Goal: Task Accomplishment & Management: Use online tool/utility

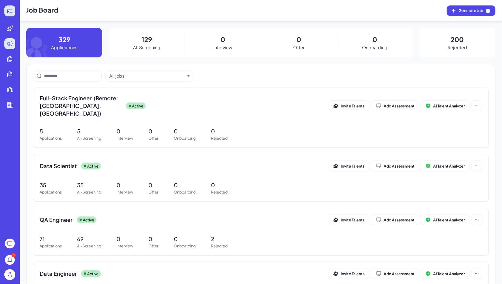
click at [6, 14] on div at bounding box center [9, 10] width 11 height 11
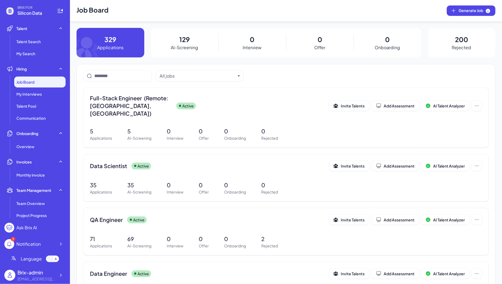
click at [62, 270] on div "Brix-admin flora@joinbrix.com" at bounding box center [34, 276] width 61 height 18
click at [62, 274] on icon at bounding box center [60, 275] width 5 height 5
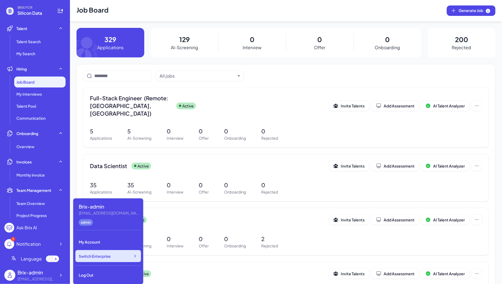
click at [107, 254] on span "Switch Enterprise" at bounding box center [95, 256] width 32 height 5
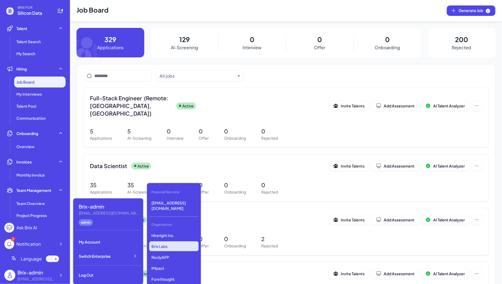
scroll to position [1399, 0]
click at [180, 254] on p "First Intelligence" at bounding box center [173, 259] width 49 height 10
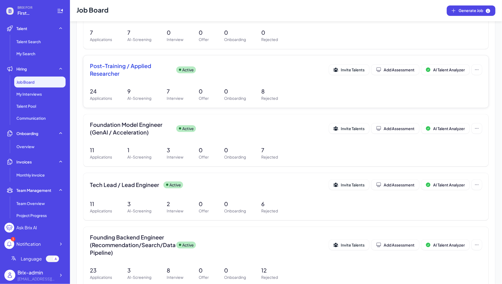
scroll to position [34, 0]
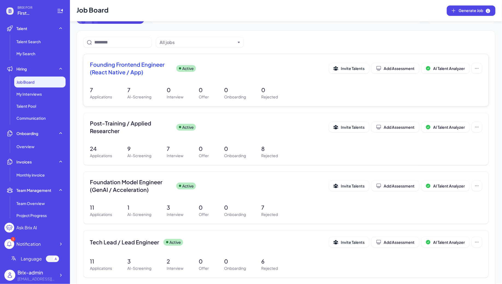
click at [191, 76] on div "Founding Frontend Engineer (React Native / App) Active Invite Talents Add Asses…" at bounding box center [286, 70] width 392 height 19
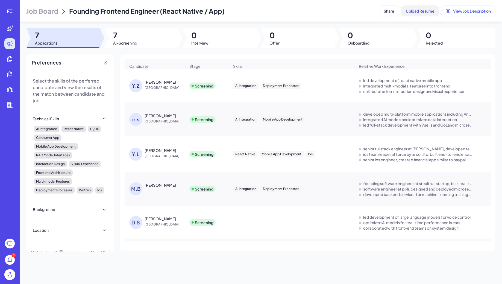
click at [429, 10] on span "Upload Resume" at bounding box center [420, 10] width 29 height 5
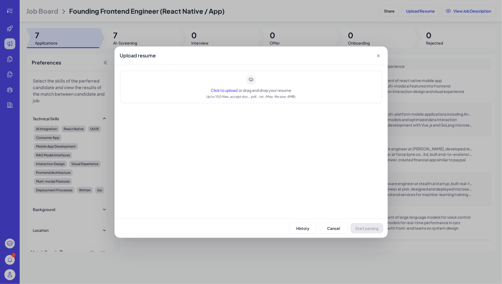
click at [254, 83] on rect "Upload area" at bounding box center [251, 80] width 10 height 10
click at [373, 230] on span "Start parsing" at bounding box center [367, 228] width 23 height 5
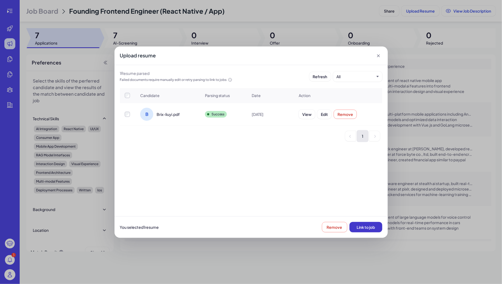
click at [373, 228] on span "Link to job" at bounding box center [366, 227] width 18 height 5
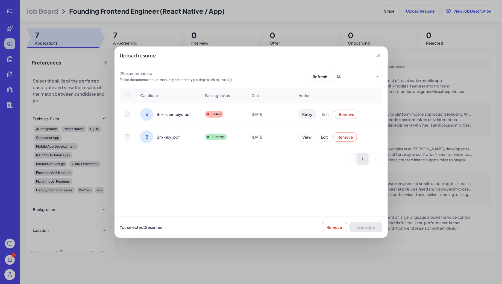
click at [308, 113] on span "Retry" at bounding box center [307, 114] width 10 height 5
click at [380, 56] on icon at bounding box center [378, 55] width 5 height 5
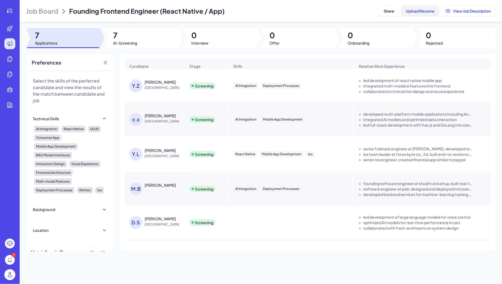
click at [412, 13] on span "Upload Resume" at bounding box center [420, 10] width 29 height 5
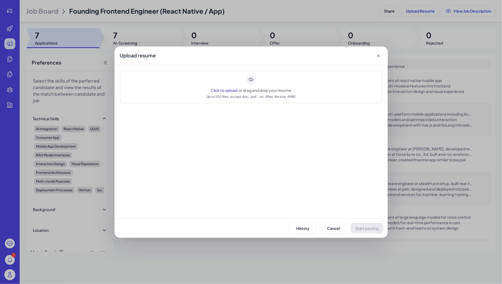
click at [269, 82] on div "Click to upload or drag and drop your resume Up to 100 files, accept doc., pdf.…" at bounding box center [251, 87] width 263 height 33
click at [364, 229] on span "Start parsing" at bounding box center [367, 228] width 23 height 5
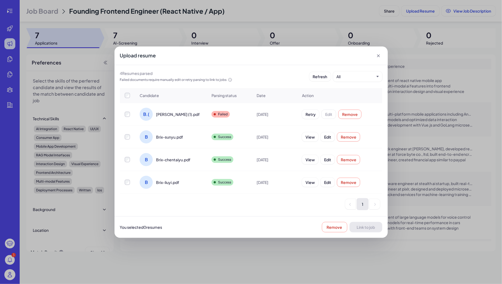
click at [362, 229] on div "You selected 0 resume s Remove Link to job" at bounding box center [251, 227] width 273 height 22
click at [130, 184] on div at bounding box center [127, 182] width 15 height 5
click at [369, 227] on span "Link to job" at bounding box center [366, 227] width 18 height 5
click at [379, 56] on icon at bounding box center [378, 55] width 3 height 3
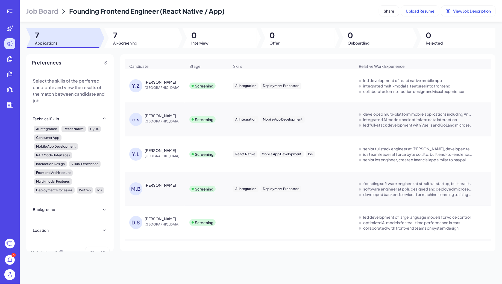
scroll to position [49, 0]
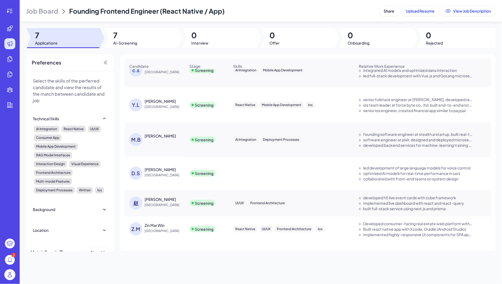
click at [43, 12] on span "Job Board" at bounding box center [42, 11] width 32 height 9
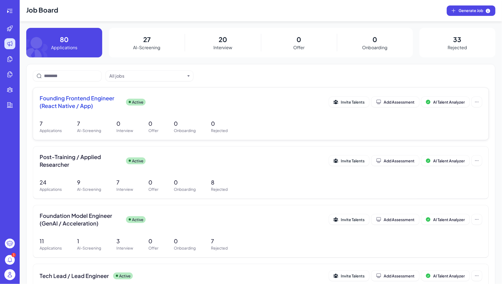
click at [108, 116] on div "Founding Frontend Engineer (React Native / App) Active Invite Talents Add Asses…" at bounding box center [261, 114] width 456 height 52
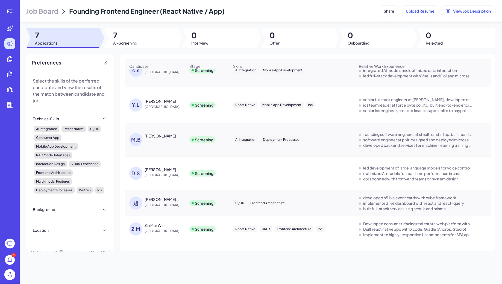
scroll to position [10, 0]
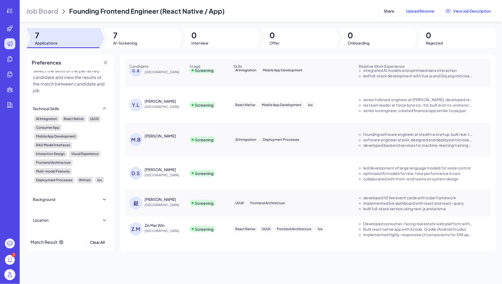
click at [45, 9] on span "Job Board" at bounding box center [42, 11] width 32 height 9
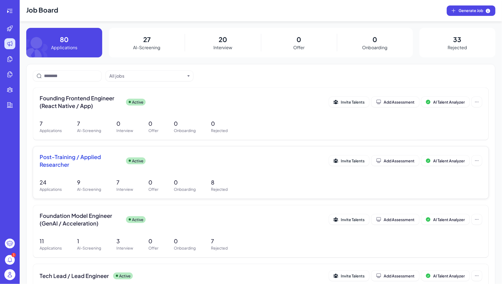
click at [110, 158] on span "Post-Training / Applied Researcher" at bounding box center [81, 160] width 82 height 15
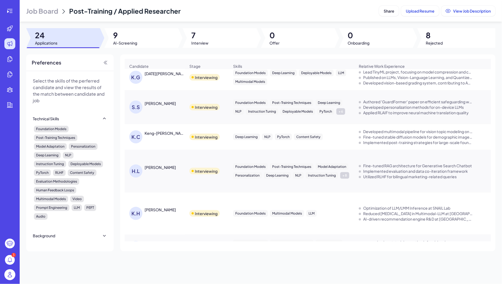
scroll to position [471, 0]
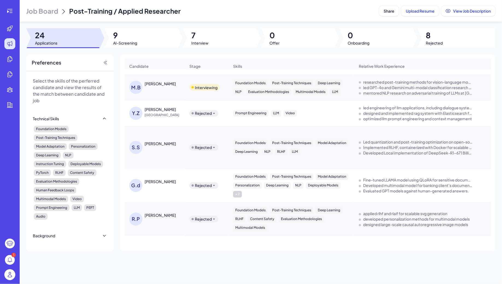
click at [53, 11] on span "Job Board" at bounding box center [42, 11] width 32 height 9
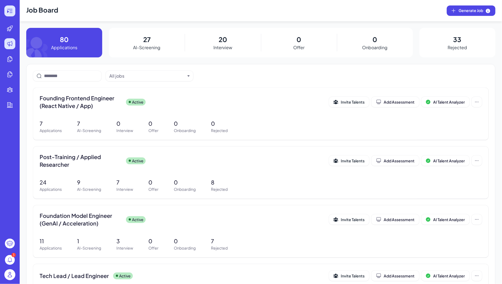
click at [6, 9] on div at bounding box center [9, 10] width 11 height 11
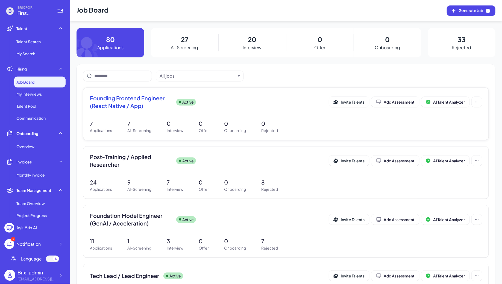
click at [144, 109] on span "Founding Frontend Engineer (React Native / App)" at bounding box center [131, 101] width 82 height 15
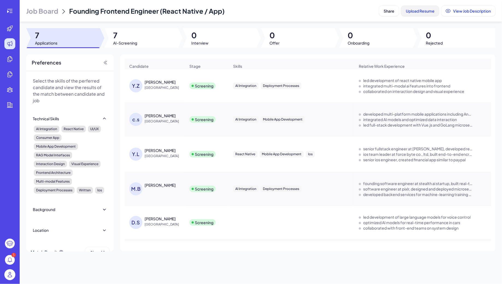
click at [415, 13] on button "Upload Resume" at bounding box center [420, 11] width 38 height 10
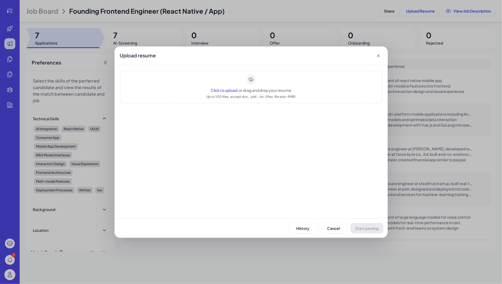
click at [262, 84] on div "Click to upload or drag and drop your resume Up to 100 files, accept doc., pdf.…" at bounding box center [251, 87] width 263 height 33
click at [361, 227] on span "Start parsing" at bounding box center [367, 228] width 23 height 5
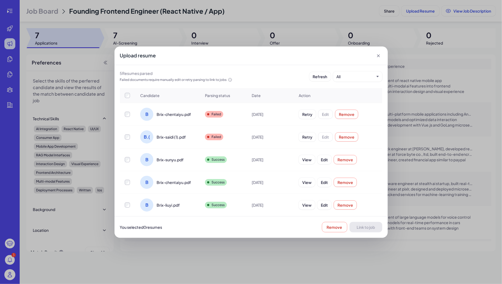
scroll to position [21, 0]
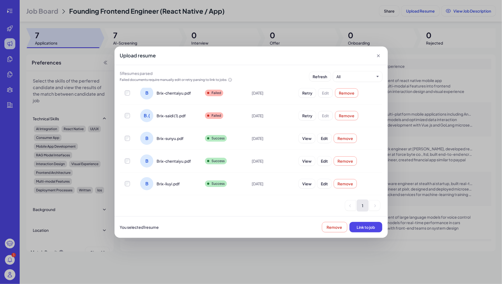
click at [127, 154] on td at bounding box center [128, 161] width 16 height 23
click at [303, 159] on span "View" at bounding box center [306, 161] width 9 height 5
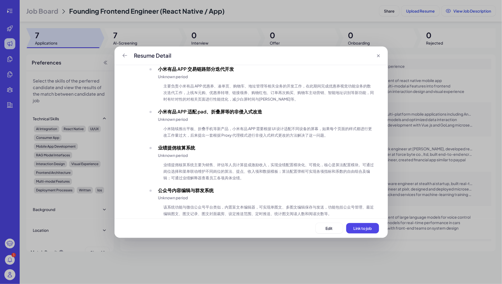
scroll to position [381, 0]
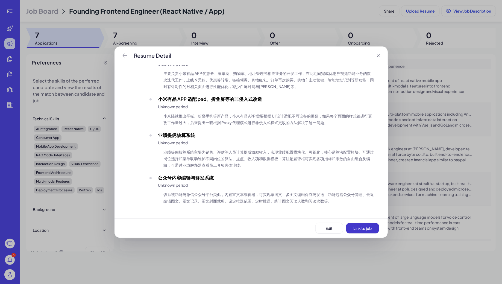
click at [363, 228] on span "Link to job" at bounding box center [363, 228] width 18 height 5
click at [126, 56] on icon "Back" at bounding box center [124, 55] width 5 height 5
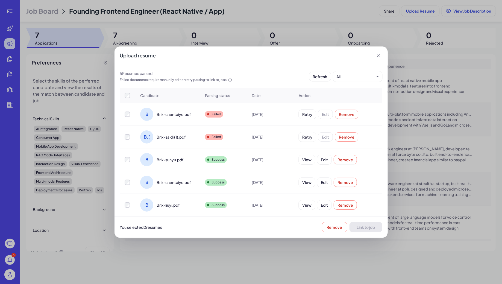
scroll to position [21, 0]
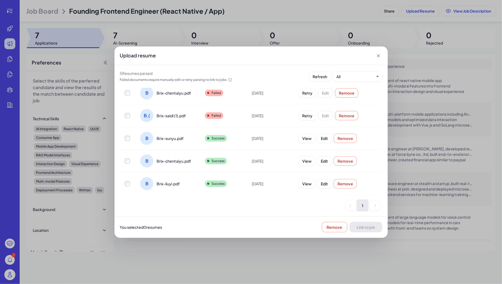
click at [130, 161] on div at bounding box center [127, 160] width 15 height 5
click at [366, 223] on button "Link to job" at bounding box center [366, 227] width 33 height 10
click at [365, 224] on button "Link to job" at bounding box center [366, 227] width 33 height 10
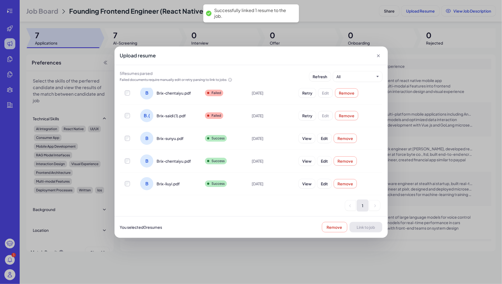
click at [240, 37] on div "Upload resume 5 Resume s parsed Failed documents require manually edit or retry…" at bounding box center [251, 142] width 502 height 284
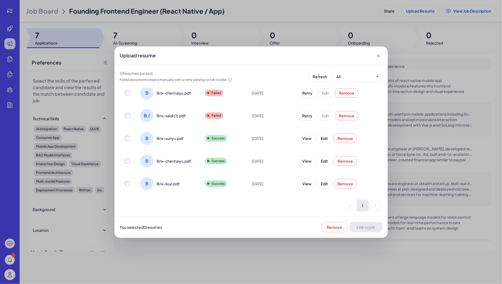
click at [376, 55] on icon at bounding box center [378, 55] width 5 height 5
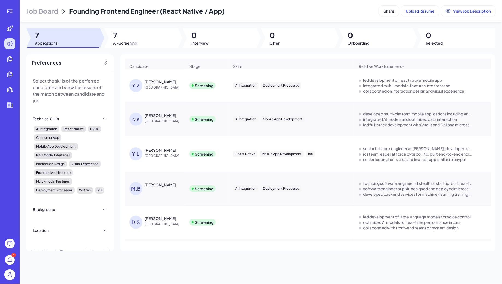
scroll to position [0, 0]
drag, startPoint x: 98, startPoint y: 67, endPoint x: 59, endPoint y: 54, distance: 41.7
click at [61, 55] on div "Preferences" at bounding box center [70, 62] width 88 height 17
click at [46, 8] on span "Job Board" at bounding box center [42, 11] width 32 height 9
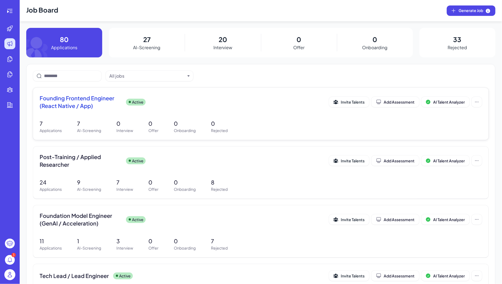
click at [135, 121] on div "7 Applications 7 AI-Screening 0 Interview 0 Offer 0 Onboarding 0 Rejected" at bounding box center [261, 127] width 443 height 14
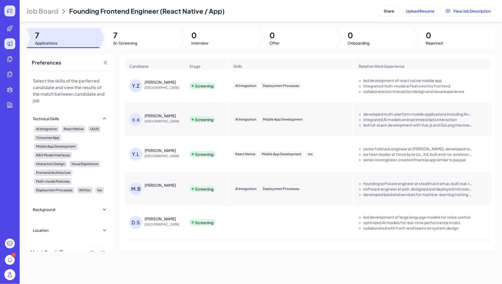
click at [12, 9] on icon at bounding box center [10, 11] width 7 height 7
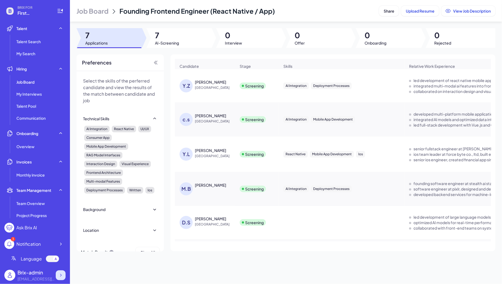
click at [59, 274] on icon at bounding box center [60, 275] width 5 height 5
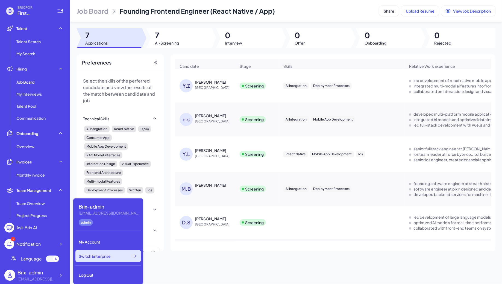
click at [107, 257] on span "Switch Enterprise" at bounding box center [95, 256] width 32 height 5
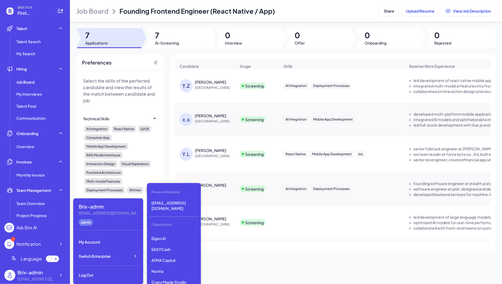
scroll to position [1556, 0]
click at [171, 244] on p "EASYCash" at bounding box center [173, 249] width 49 height 10
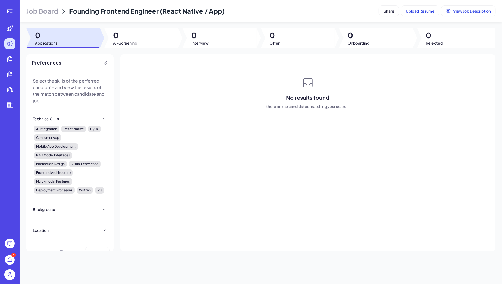
click at [42, 12] on span "Job Board" at bounding box center [42, 11] width 32 height 9
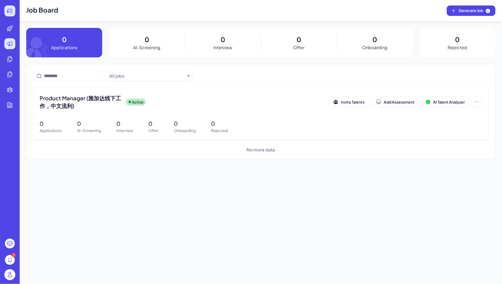
click at [14, 11] on div at bounding box center [9, 10] width 11 height 11
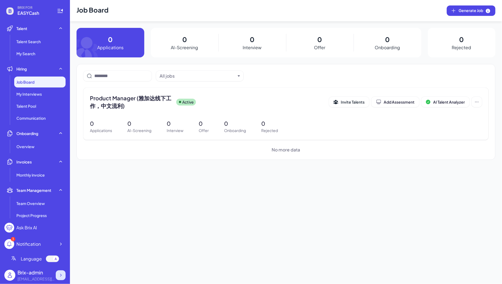
click at [60, 273] on icon at bounding box center [60, 275] width 5 height 5
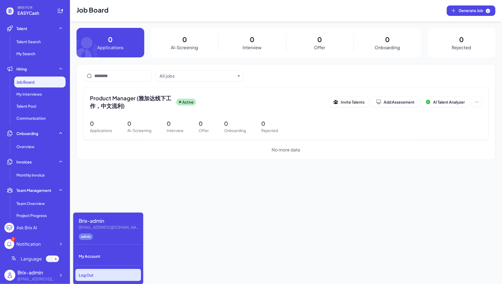
click at [101, 276] on div "Log Out" at bounding box center [108, 275] width 66 height 12
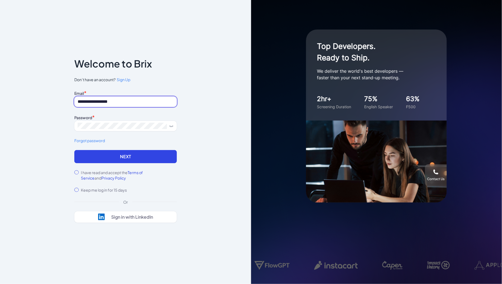
drag, startPoint x: 86, startPoint y: 102, endPoint x: 69, endPoint y: 102, distance: 16.7
click at [69, 102] on div "**********" at bounding box center [126, 142] width 120 height 201
drag, startPoint x: 88, startPoint y: 104, endPoint x: 75, endPoint y: 103, distance: 12.6
click at [75, 103] on input "**********" at bounding box center [125, 102] width 103 height 10
type input "**********"
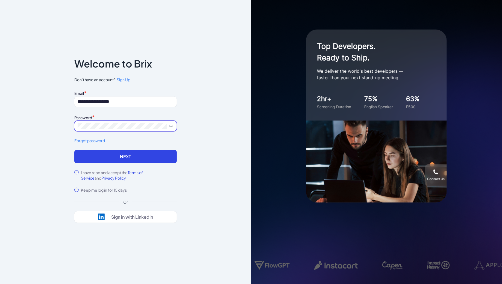
click at [57, 120] on div "**********" at bounding box center [125, 142] width 251 height 284
click at [106, 160] on button "Next" at bounding box center [125, 156] width 103 height 13
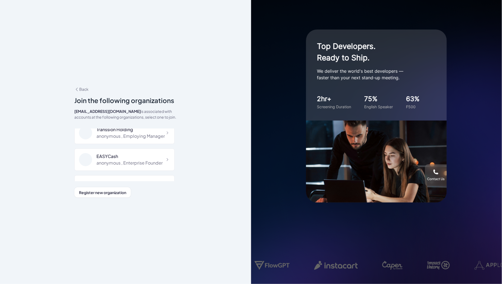
scroll to position [100, 0]
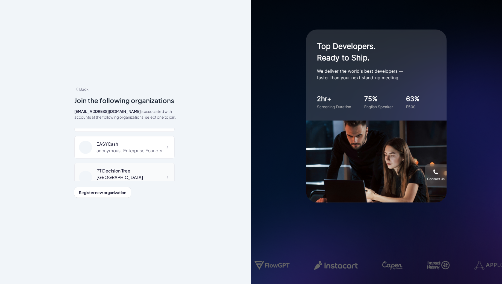
click at [149, 171] on div "PT Decision Tree [GEOGRAPHIC_DATA]" at bounding box center [134, 174] width 74 height 13
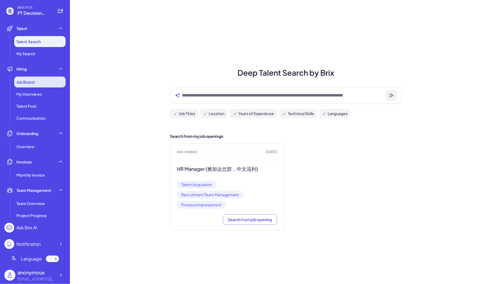
click at [56, 82] on div "Job Board" at bounding box center [39, 82] width 51 height 11
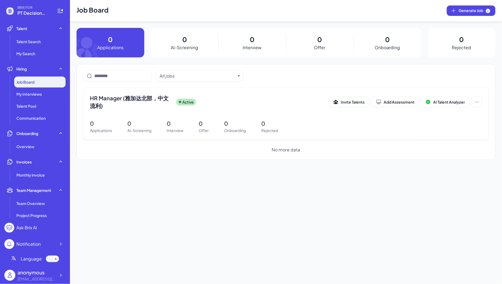
click at [66, 275] on div "BRIX FOR PT Decision Tree Indonesia Talent Talent Search My Search Hiring Job B…" at bounding box center [35, 142] width 70 height 284
click at [60, 275] on icon at bounding box center [60, 275] width 5 height 5
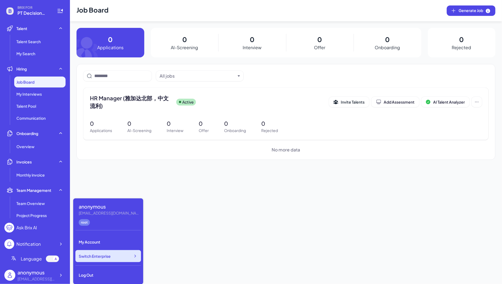
click at [100, 254] on span "Switch Enterprise" at bounding box center [95, 256] width 32 height 5
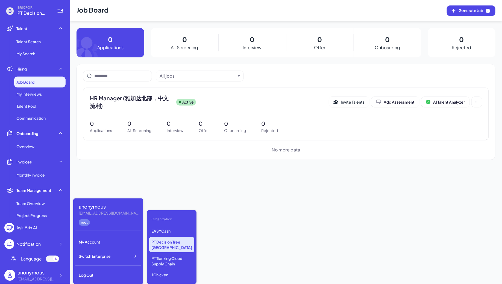
scroll to position [68, 0]
click at [160, 260] on p "PT Tianxing Cloud Supply Chain" at bounding box center [171, 261] width 45 height 15
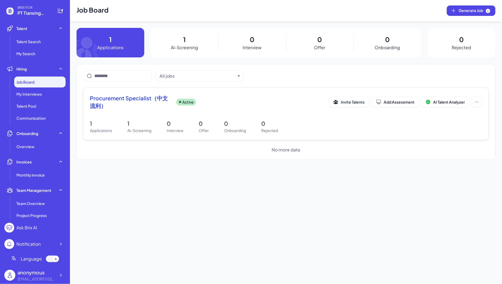
click at [140, 111] on div "Procurement Specialist（中文流利） Active Invite Talents Add Assessment AI Talent Ana…" at bounding box center [286, 103] width 392 height 19
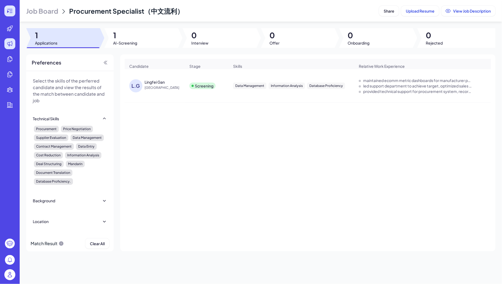
click at [13, 15] on div at bounding box center [9, 10] width 11 height 11
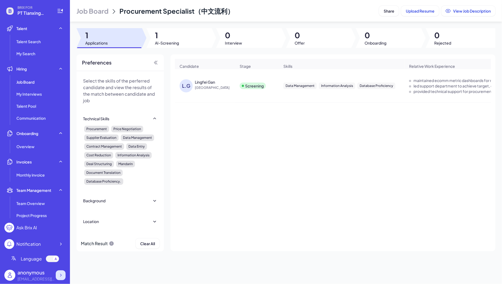
click at [60, 277] on icon at bounding box center [60, 275] width 5 height 5
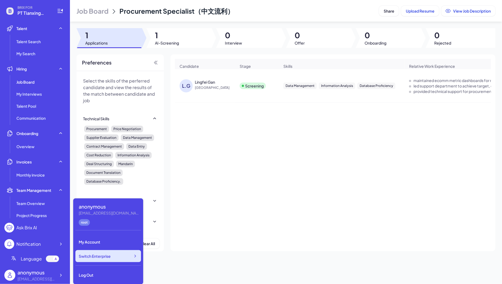
click at [111, 255] on div "Switch Enterprise" at bounding box center [108, 256] width 66 height 12
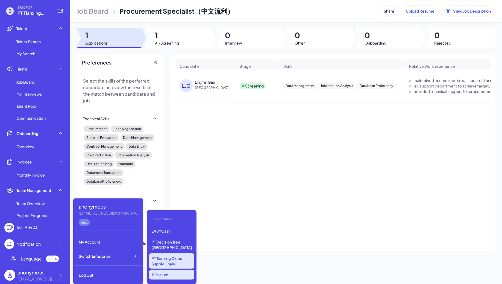
click at [159, 274] on p "J Chicken" at bounding box center [171, 275] width 45 height 10
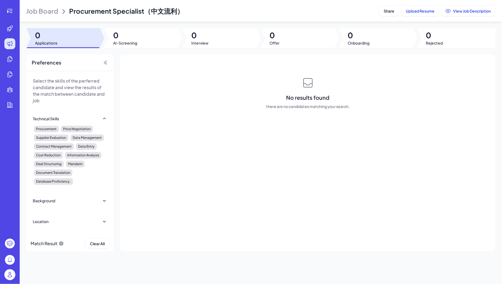
click at [43, 11] on span "Job Board" at bounding box center [42, 11] width 32 height 9
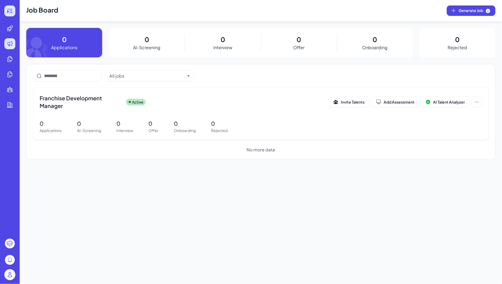
click at [13, 11] on div at bounding box center [9, 10] width 11 height 11
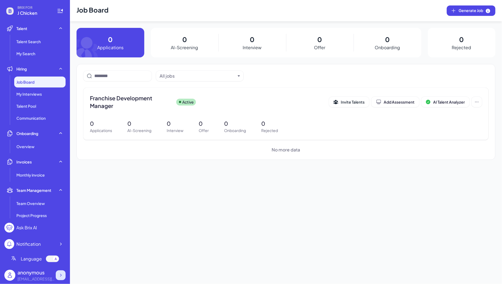
click at [61, 276] on icon at bounding box center [61, 275] width 2 height 3
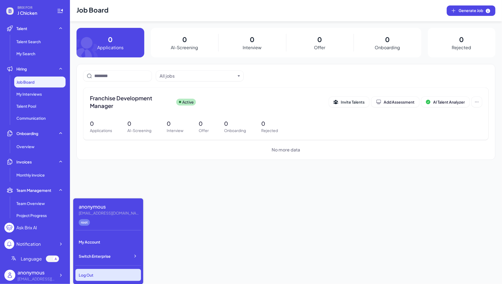
click at [103, 269] on div "Log Out" at bounding box center [108, 275] width 66 height 12
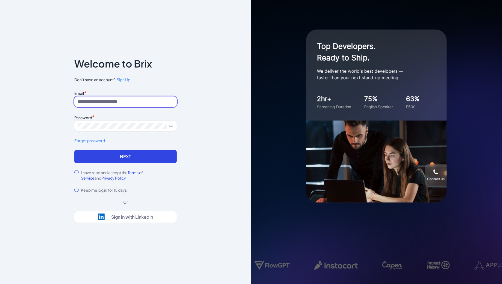
type input "**********"
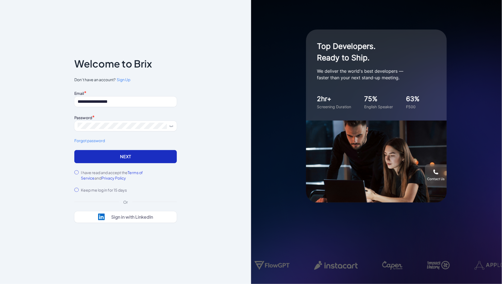
click at [117, 162] on button "Next" at bounding box center [125, 156] width 103 height 13
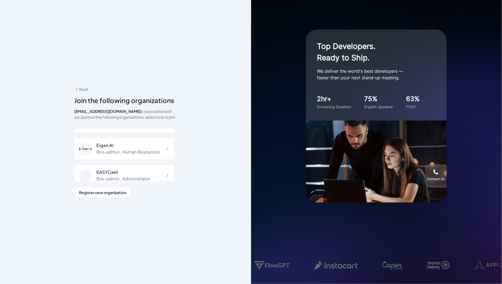
scroll to position [3799, 0]
click at [139, 207] on div "Brix-admin , Administrator" at bounding box center [124, 210] width 54 height 7
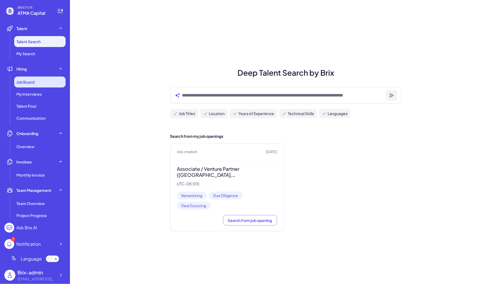
click at [35, 84] on div "Job Board" at bounding box center [39, 82] width 51 height 11
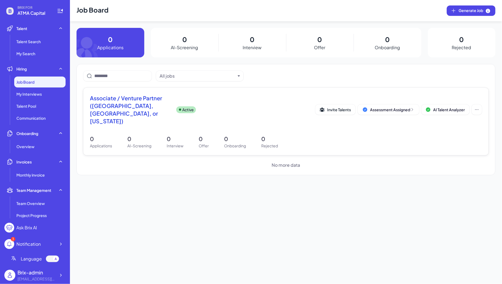
click at [161, 108] on span "Associate / Venture Partner ([GEOGRAPHIC_DATA], [GEOGRAPHIC_DATA], or [US_STATE…" at bounding box center [131, 109] width 82 height 31
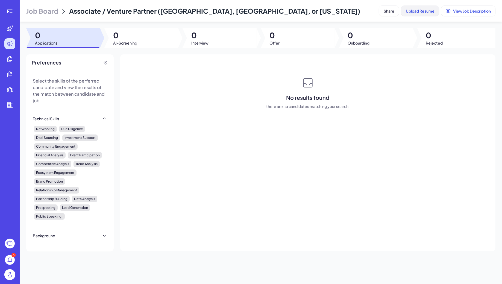
click at [410, 11] on span "Upload Resume" at bounding box center [420, 10] width 29 height 5
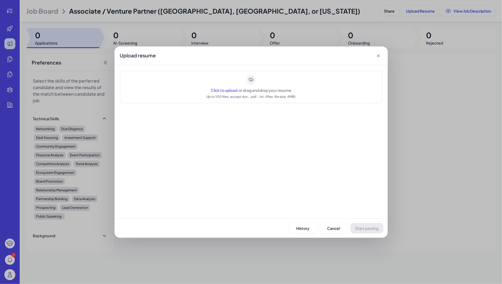
click at [291, 81] on div "Click to upload or drag and drop your resume Up to 100 files, accept doc., pdf.…" at bounding box center [251, 87] width 263 height 33
click at [366, 229] on span "Start parsing" at bounding box center [367, 228] width 23 height 5
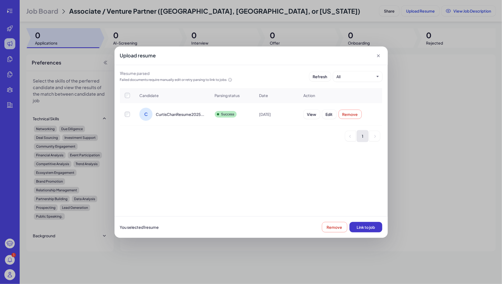
click at [368, 229] on span "Link to job" at bounding box center [366, 227] width 18 height 5
click at [371, 231] on button "Link to job" at bounding box center [366, 227] width 33 height 10
click at [377, 52] on div "Upload resume" at bounding box center [251, 55] width 273 height 19
click at [378, 53] on icon at bounding box center [378, 55] width 5 height 5
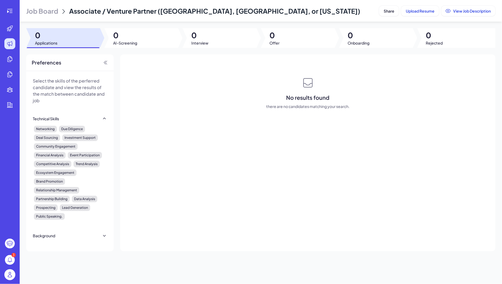
click at [43, 8] on span "Job Board" at bounding box center [42, 11] width 32 height 9
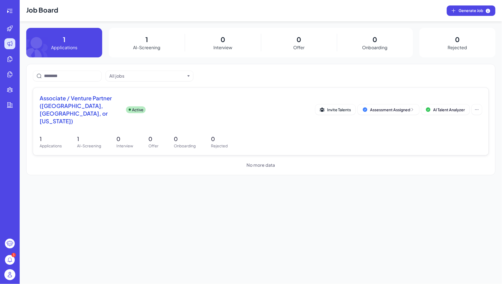
click at [121, 117] on span "Associate / Venture Partner ([GEOGRAPHIC_DATA], [GEOGRAPHIC_DATA], or [US_STATE…" at bounding box center [81, 109] width 82 height 31
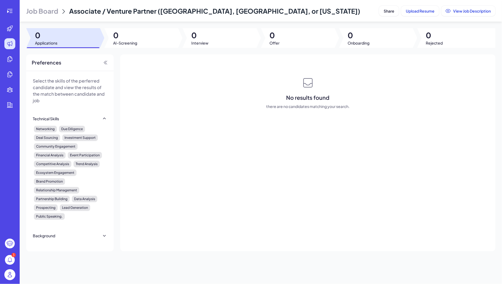
click at [50, 8] on span "Job Board" at bounding box center [42, 11] width 32 height 9
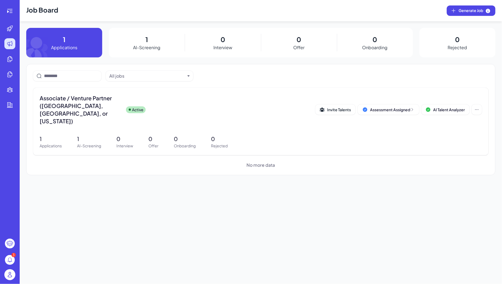
click at [104, 107] on span "Associate / Venture Partner ([GEOGRAPHIC_DATA], [GEOGRAPHIC_DATA], or [US_STATE…" at bounding box center [81, 109] width 82 height 31
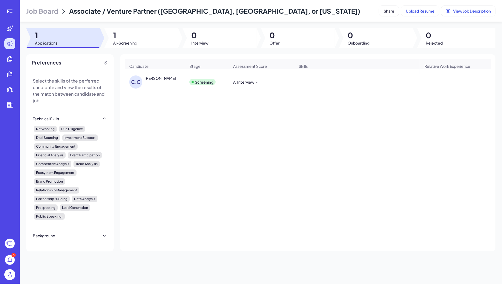
click at [161, 81] on div "[PERSON_NAME]" at bounding box center [157, 81] width 56 height 13
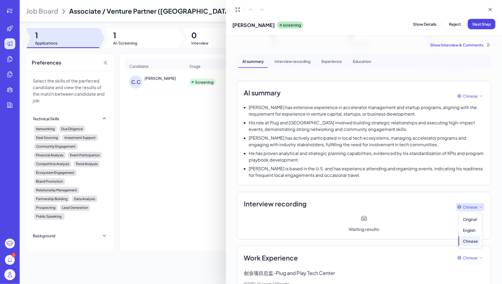
click at [479, 206] on div "Chinese" at bounding box center [470, 207] width 28 height 8
click at [432, 183] on div "AI summary Chinese [PERSON_NAME] has extensive experience in accelerator manage…" at bounding box center [364, 133] width 254 height 104
click at [493, 7] on icon at bounding box center [490, 9] width 5 height 5
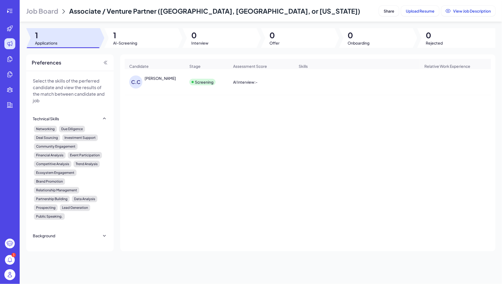
click at [46, 11] on span "Job Board" at bounding box center [42, 11] width 32 height 9
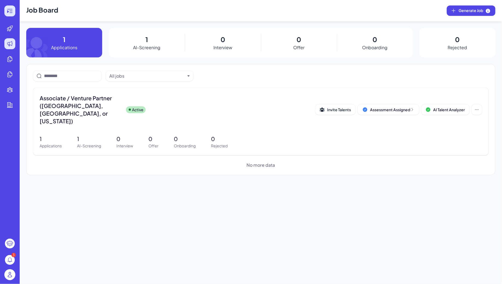
click at [10, 11] on icon at bounding box center [11, 11] width 3 height 1
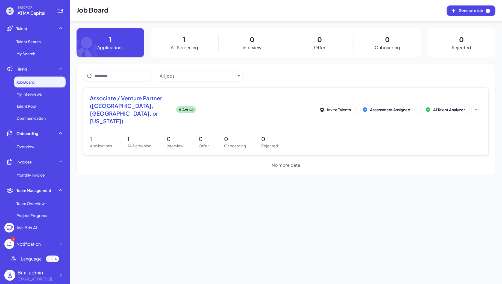
click at [149, 105] on span "Associate / Venture Partner ([GEOGRAPHIC_DATA], [GEOGRAPHIC_DATA], or [US_STATE…" at bounding box center [131, 109] width 82 height 31
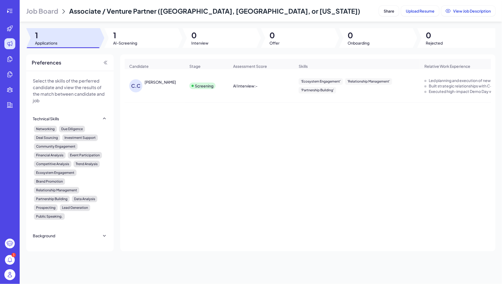
click at [51, 7] on span "Job Board" at bounding box center [42, 11] width 32 height 9
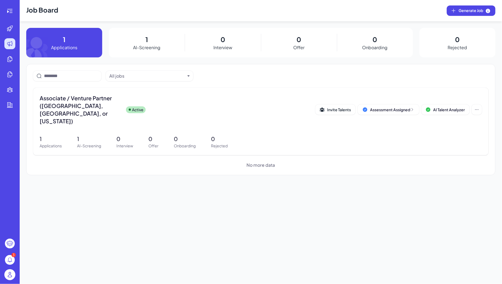
click at [16, 7] on div at bounding box center [10, 10] width 18 height 11
click at [14, 9] on div at bounding box center [9, 10] width 11 height 11
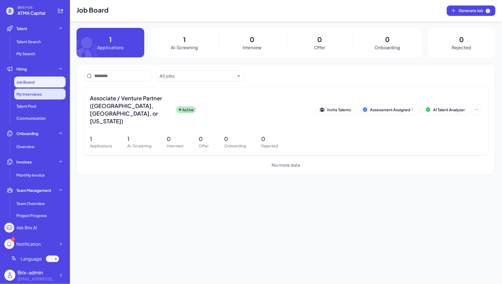
click at [42, 97] on div "My Interviews" at bounding box center [39, 94] width 51 height 11
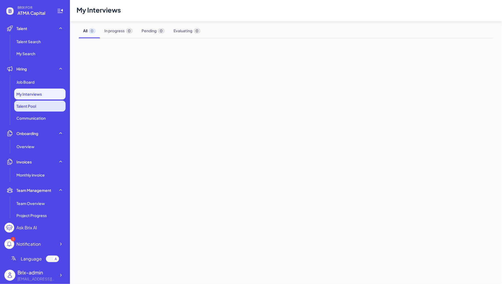
click at [42, 107] on li "Talent Pool" at bounding box center [39, 106] width 51 height 11
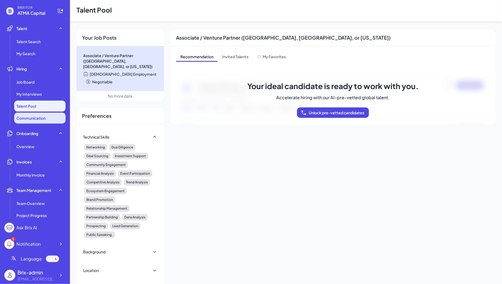
click at [44, 116] on span "Communication" at bounding box center [30, 117] width 29 height 5
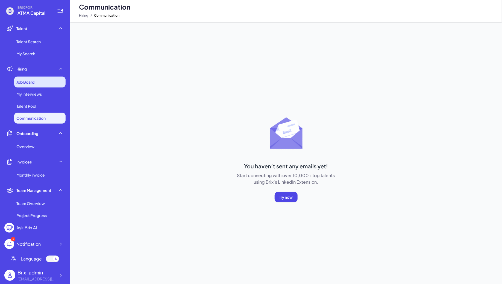
click at [42, 78] on div "Job Board" at bounding box center [39, 82] width 51 height 11
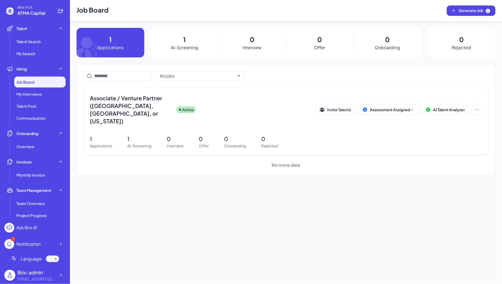
click at [45, 86] on div "Job Board" at bounding box center [39, 82] width 51 height 11
click at [48, 101] on li "Talent Pool" at bounding box center [39, 106] width 51 height 11
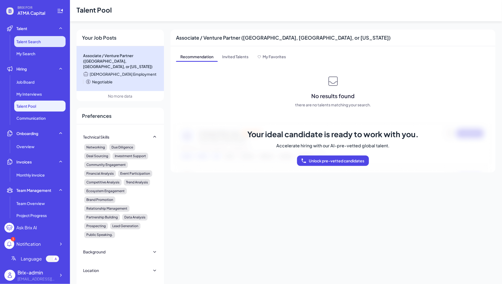
click at [46, 42] on li "Talent Search" at bounding box center [39, 41] width 51 height 11
